Goal: Task Accomplishment & Management: Manage account settings

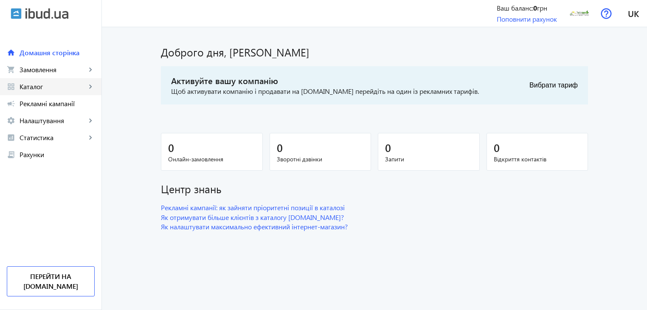
click at [87, 85] on mat-icon "keyboard_arrow_right" at bounding box center [90, 86] width 8 height 8
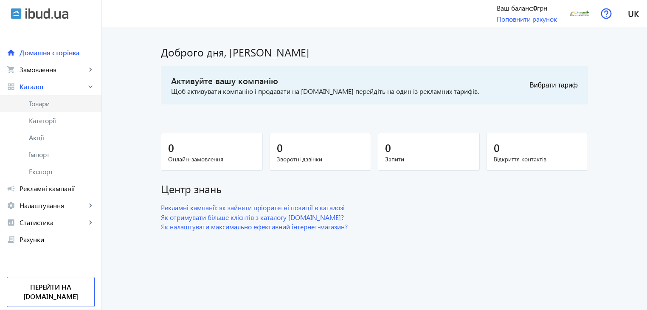
click at [58, 104] on span "Товари" at bounding box center [62, 103] width 66 height 8
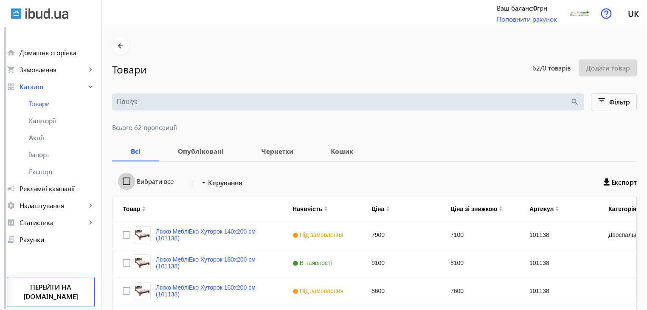
click at [123, 182] on input "Вибрати все" at bounding box center [126, 181] width 17 height 17
checkbox input "true"
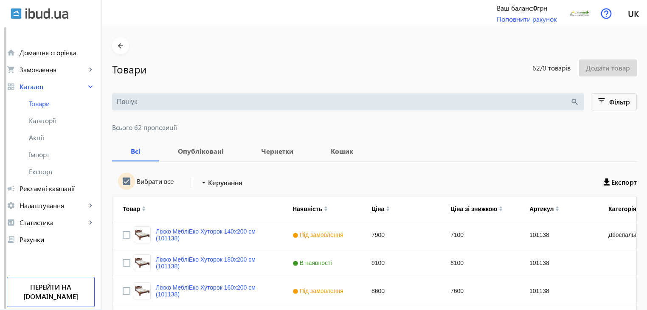
checkbox input "true"
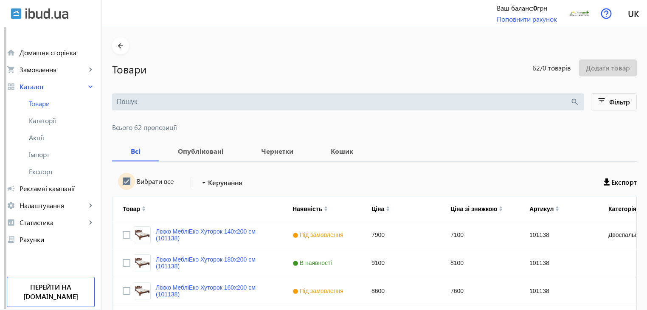
checkbox input "true"
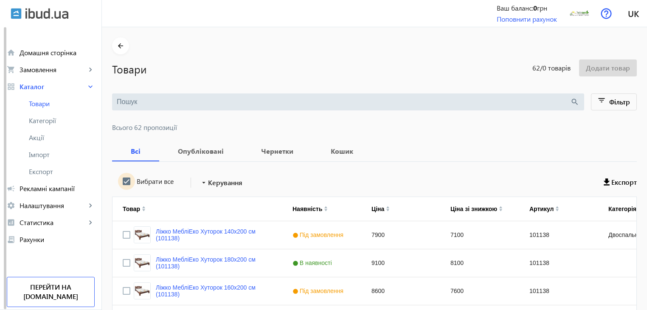
checkbox input "true"
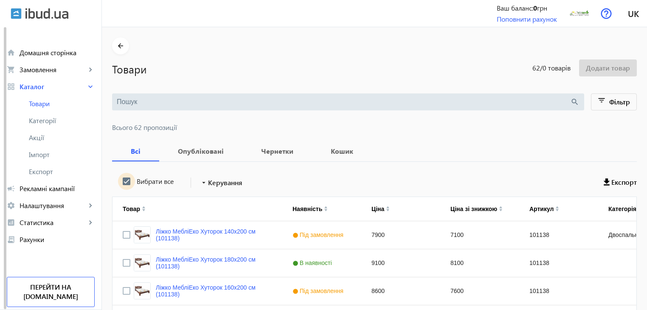
checkbox input "true"
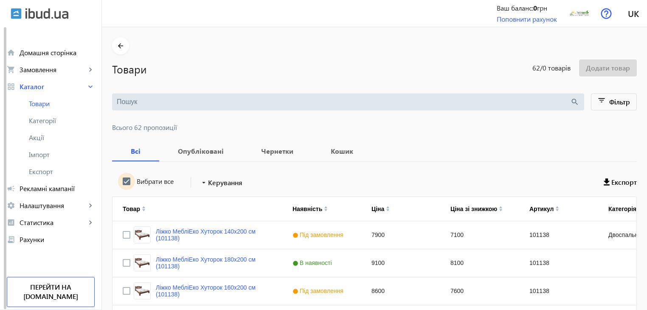
checkbox input "true"
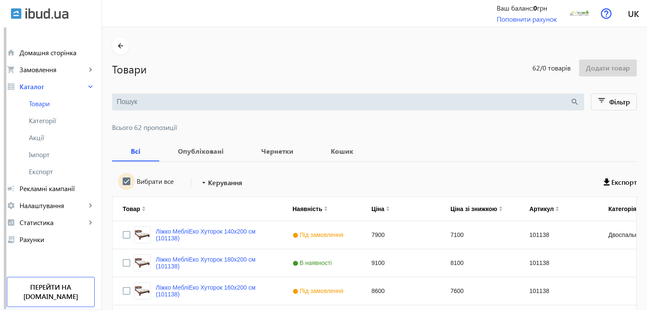
checkbox input "true"
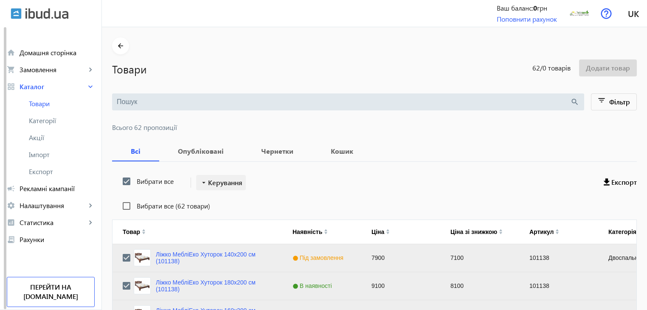
click at [221, 181] on span "Керування" at bounding box center [225, 183] width 34 height 10
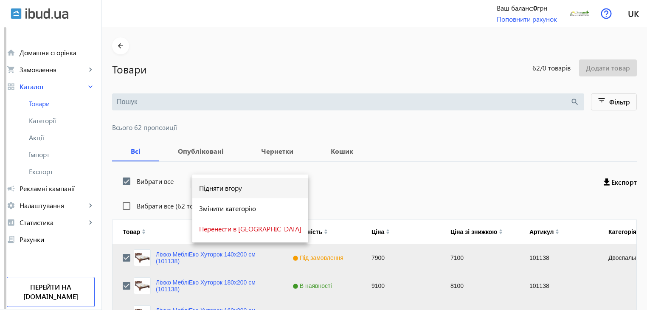
click at [217, 187] on span "Підняти вгору" at bounding box center [250, 188] width 102 height 7
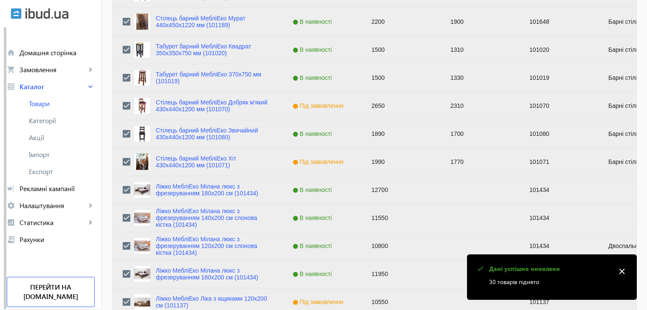
scroll to position [856, 0]
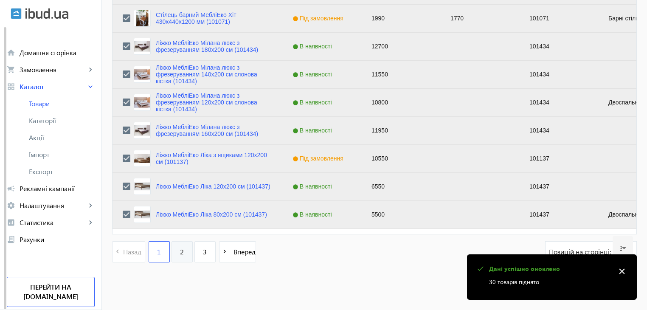
click at [180, 249] on span "2" at bounding box center [182, 251] width 4 height 9
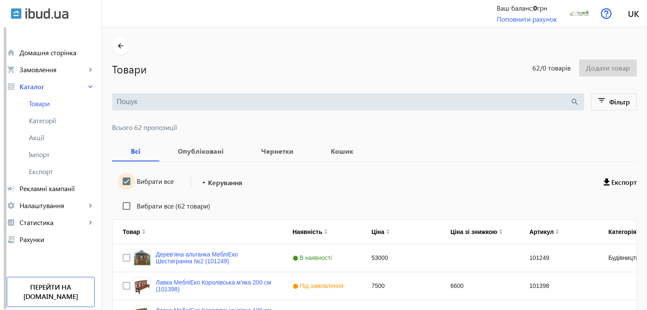
click at [120, 182] on input "Вибрати все" at bounding box center [126, 181] width 17 height 17
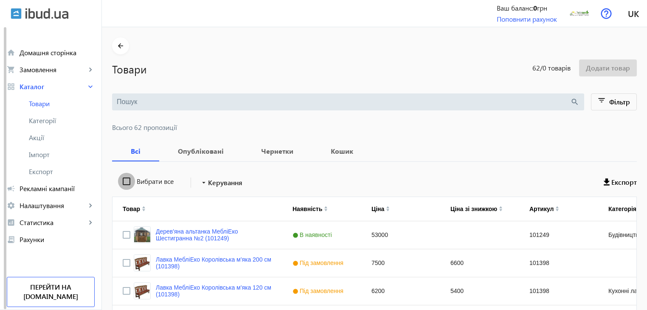
click at [120, 182] on input "Вибрати все" at bounding box center [126, 181] width 17 height 17
checkbox input "true"
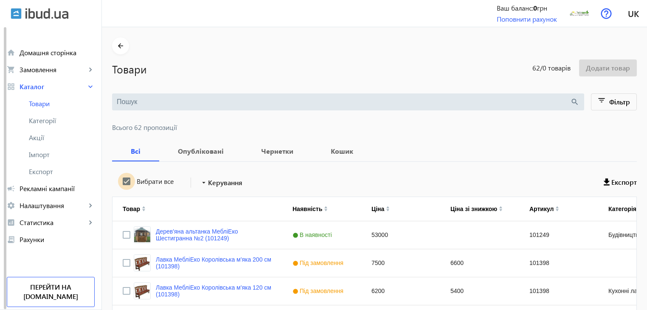
checkbox input "true"
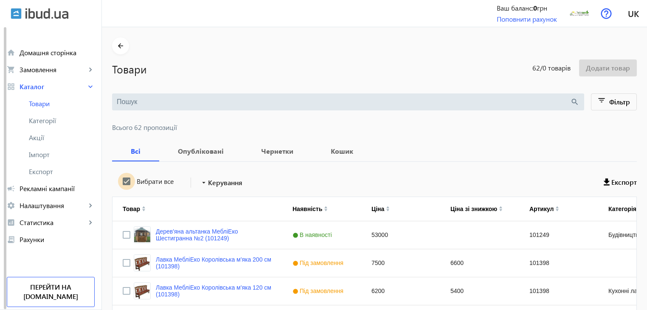
checkbox input "true"
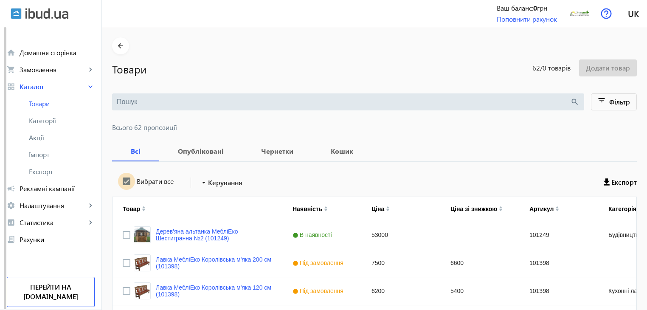
checkbox input "true"
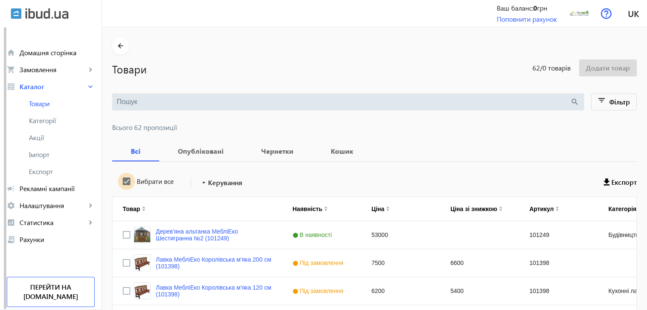
checkbox input "true"
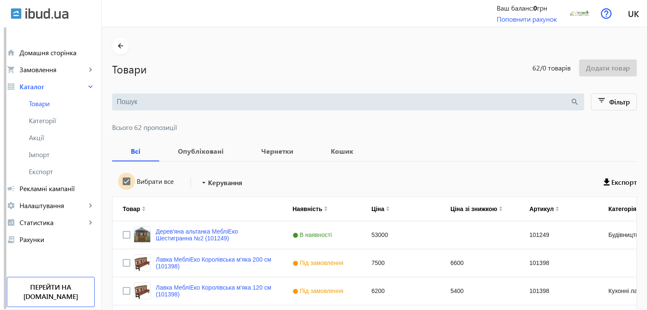
checkbox input "true"
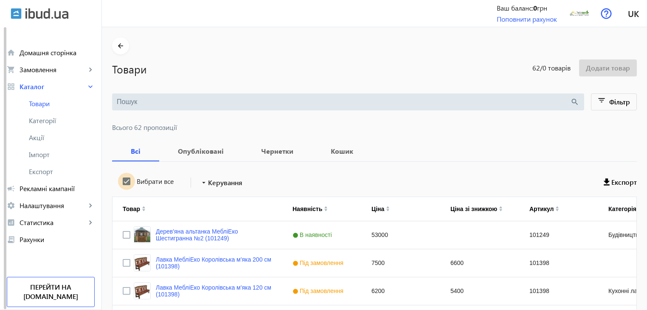
checkbox input "true"
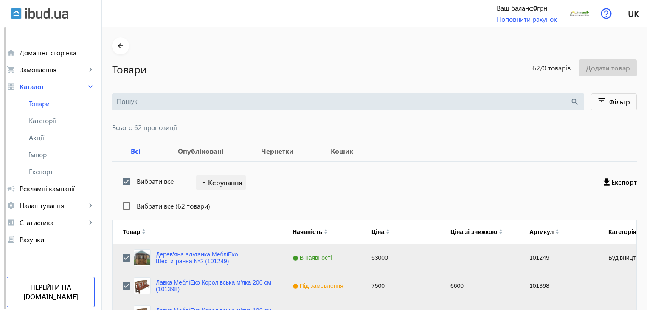
click at [208, 183] on span "Керування" at bounding box center [225, 183] width 34 height 10
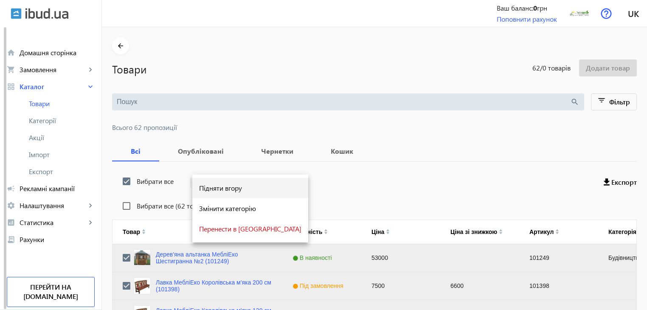
click at [209, 187] on span "Підняти вгору" at bounding box center [250, 188] width 102 height 7
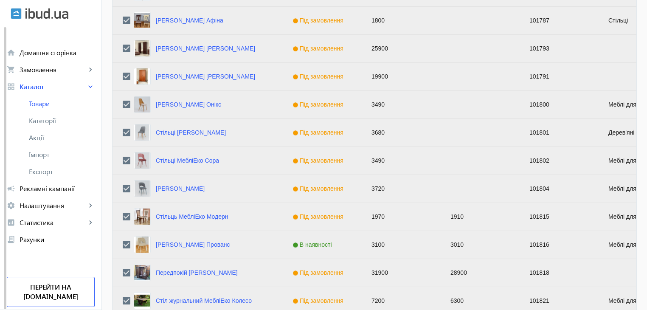
scroll to position [856, 0]
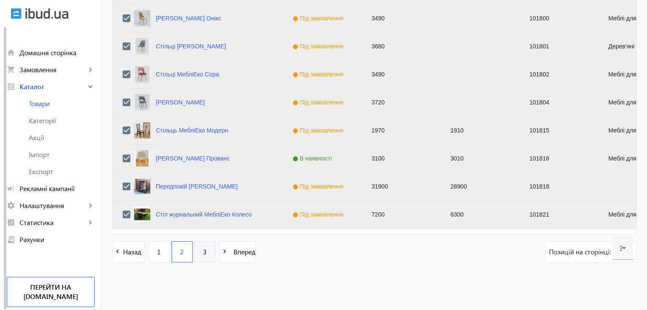
click at [197, 252] on link "3" at bounding box center [205, 251] width 21 height 21
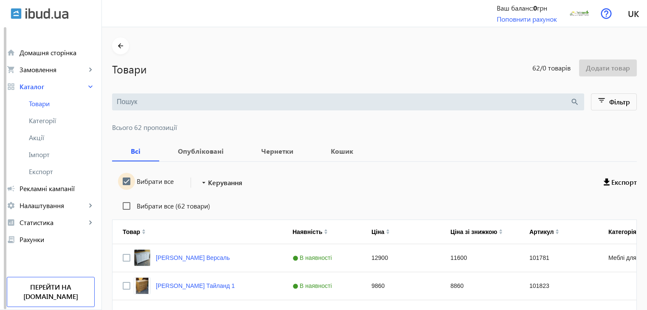
click at [120, 179] on input "Вибрати все" at bounding box center [126, 181] width 17 height 17
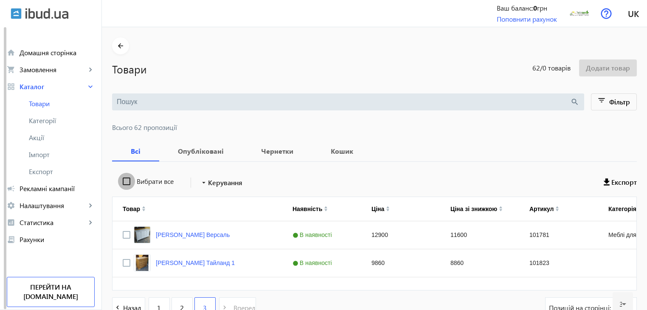
click at [120, 179] on input "Вибрати все" at bounding box center [126, 181] width 17 height 17
checkbox input "true"
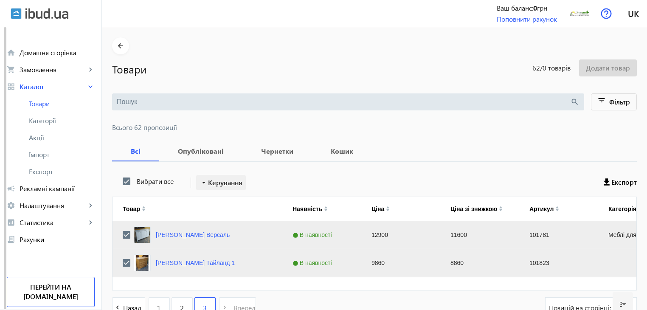
click at [203, 184] on mat-icon "arrow_drop_down" at bounding box center [204, 182] width 8 height 8
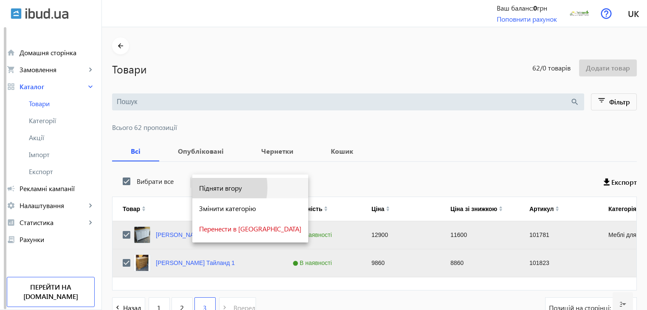
click at [204, 188] on span "Підняти вгору" at bounding box center [250, 188] width 102 height 7
